Goal: Task Accomplishment & Management: Use online tool/utility

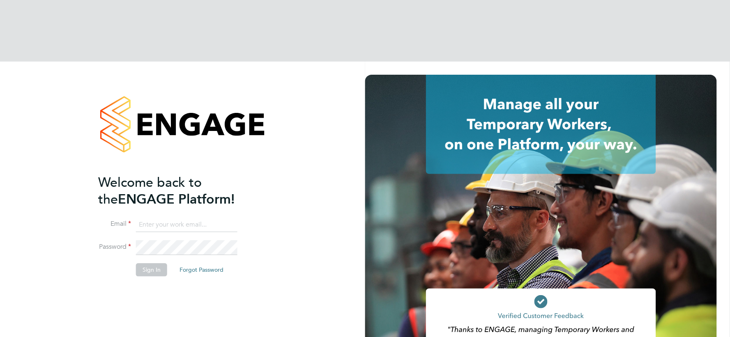
type input "vistry@caval.co.uk"
click at [150, 264] on button "Sign In" at bounding box center [151, 270] width 31 height 13
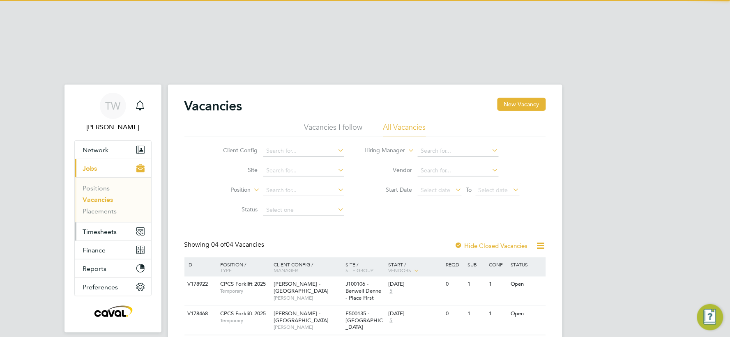
click at [125, 223] on button "Timesheets" at bounding box center [113, 232] width 76 height 18
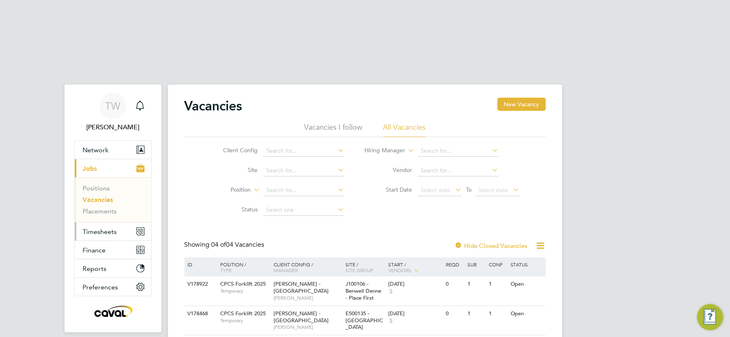
click at [106, 228] on span "Timesheets" at bounding box center [100, 232] width 34 height 8
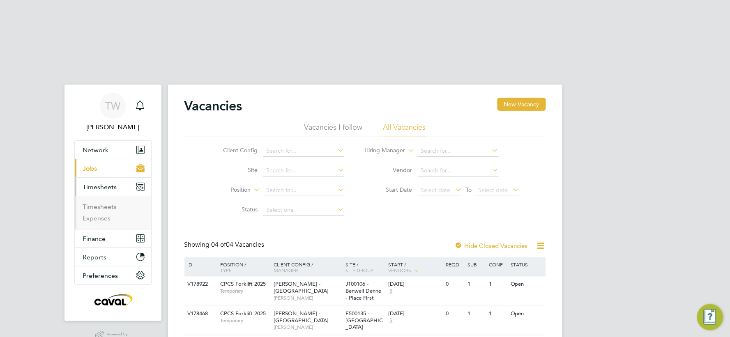
click at [104, 196] on ul "Timesheets Expenses" at bounding box center [113, 212] width 76 height 33
click at [102, 203] on link "Timesheets" at bounding box center [100, 207] width 34 height 8
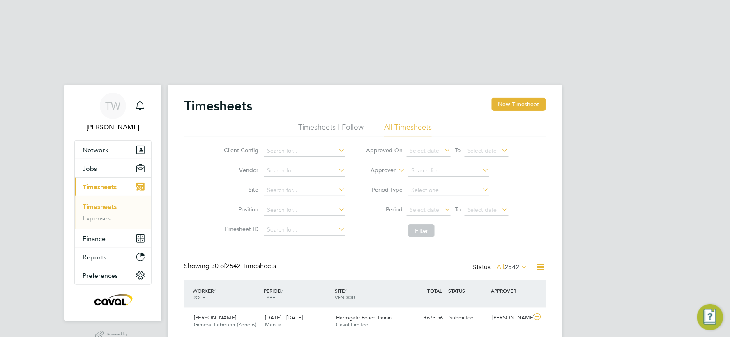
click at [112, 203] on link "Timesheets" at bounding box center [100, 207] width 34 height 8
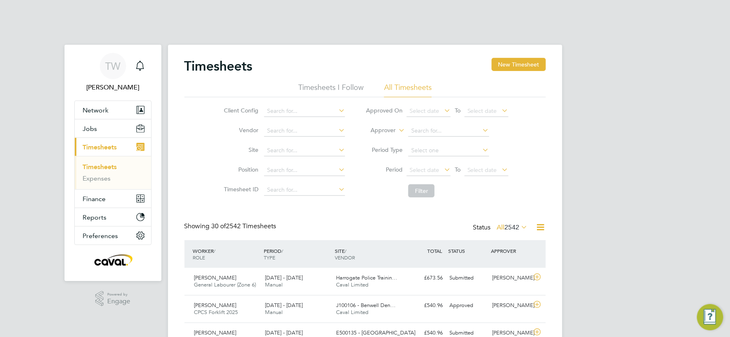
scroll to position [46, 0]
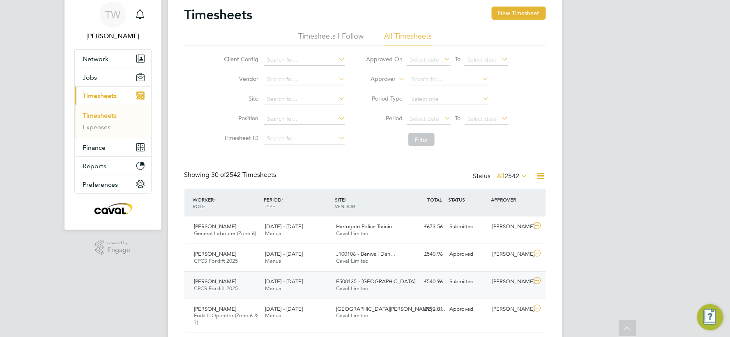
click at [233, 272] on div "Joseph Robinson CPCS Forklift 2025 16 - 22 Aug 2025 16 - 22 Aug 2025 Manual E50…" at bounding box center [365, 286] width 362 height 28
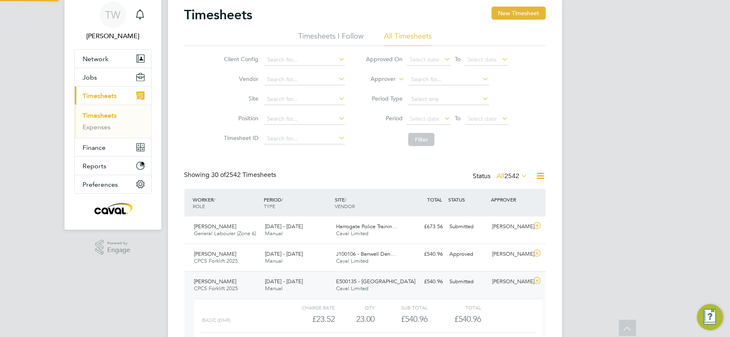
scroll to position [14, 80]
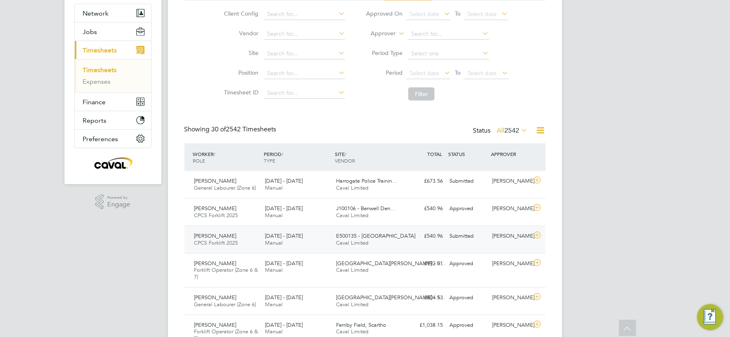
click at [225, 240] on span "CPCS Forklift 2025" at bounding box center [216, 243] width 44 height 7
